Goal: Task Accomplishment & Management: Manage account settings

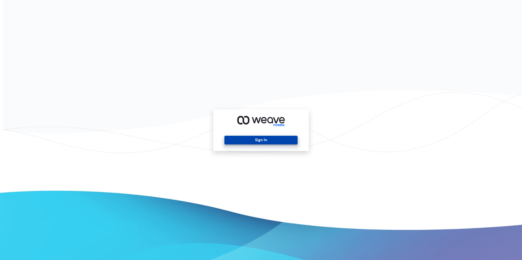
click at [255, 138] on button "Sign In" at bounding box center [260, 140] width 73 height 9
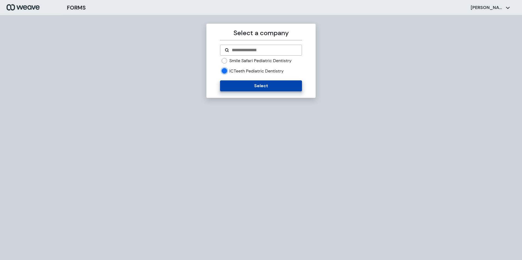
click at [235, 85] on button "Select" at bounding box center [261, 85] width 82 height 11
